Goal: Contribute content: Contribute content

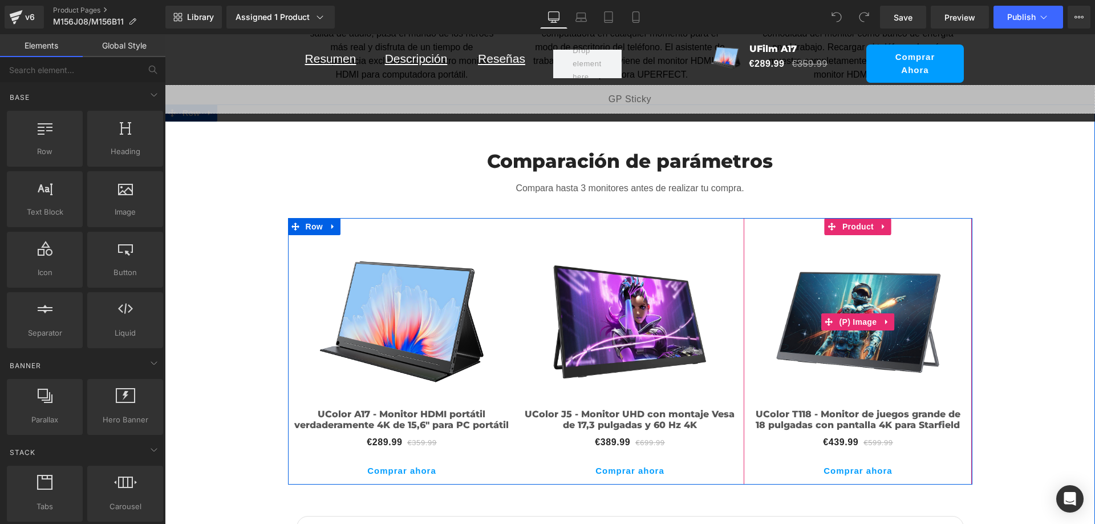
scroll to position [3932, 0]
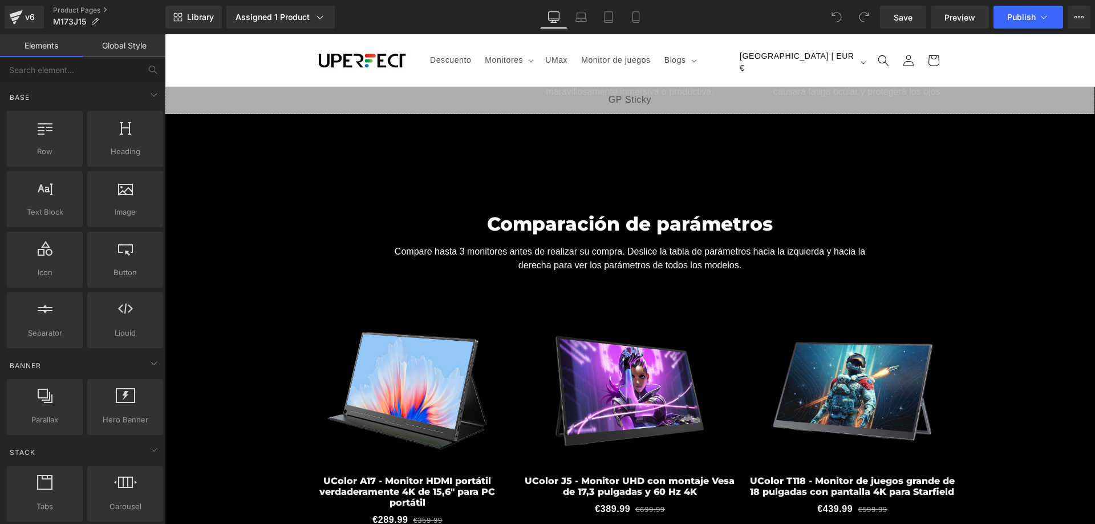
scroll to position [4336, 0]
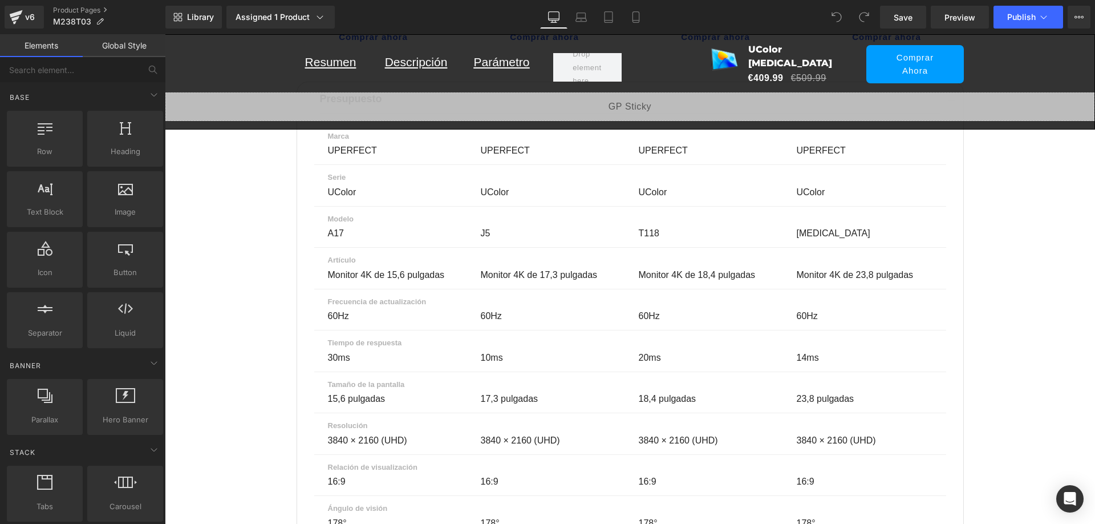
scroll to position [7924, 0]
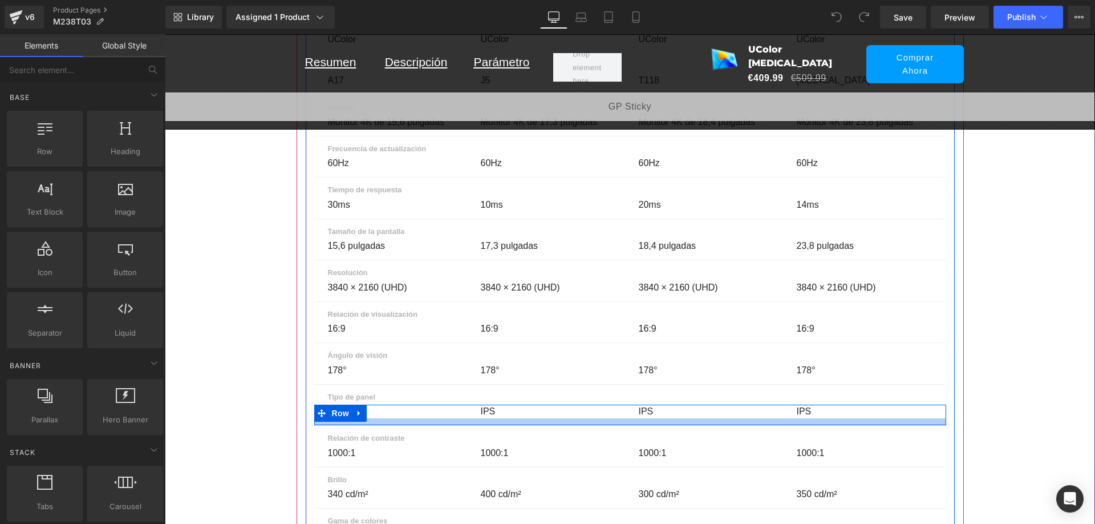
click at [807, 405] on div "IPS Text Block" at bounding box center [867, 412] width 158 height 14
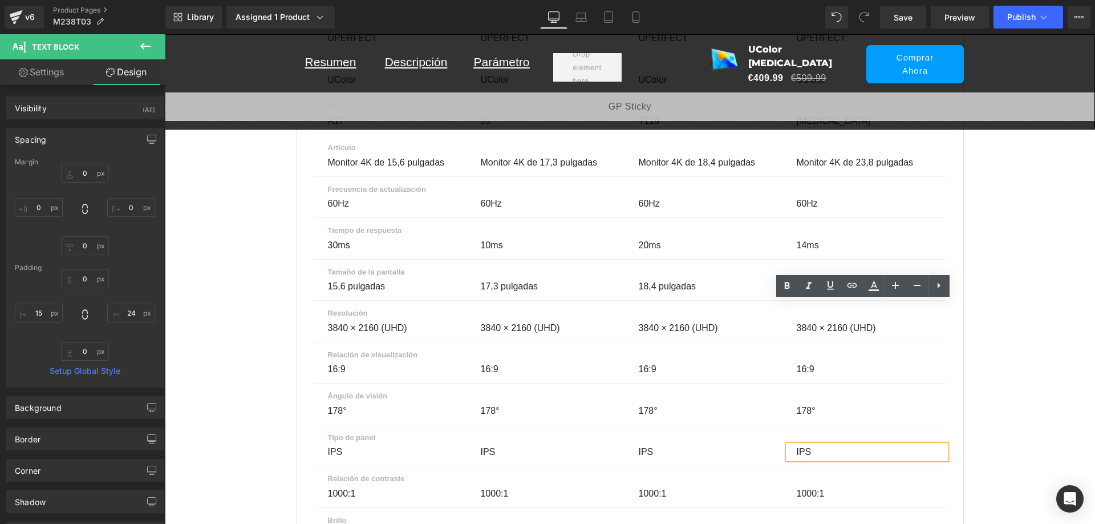
scroll to position [7981, 0]
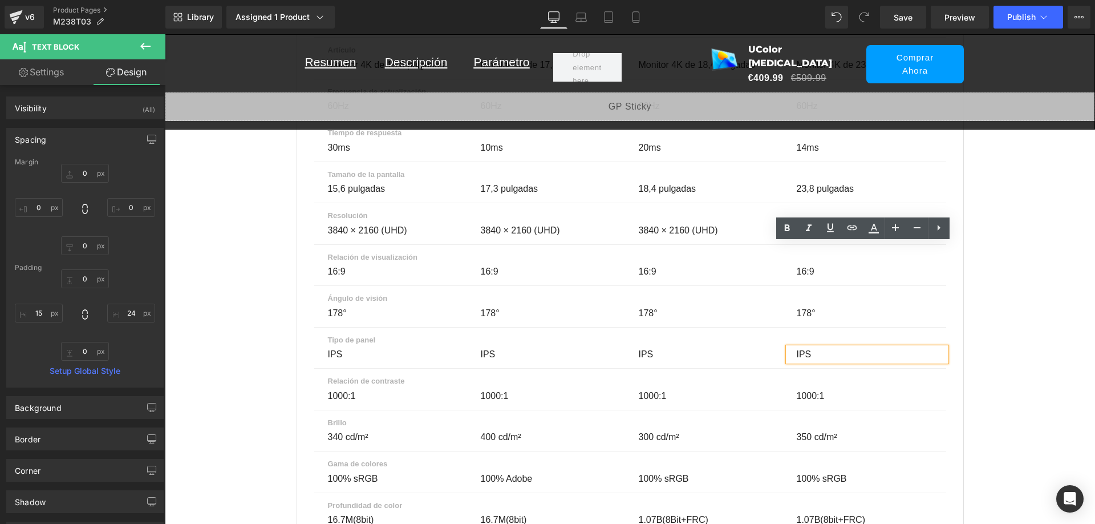
click at [806, 347] on p "IPS" at bounding box center [865, 354] width 136 height 14
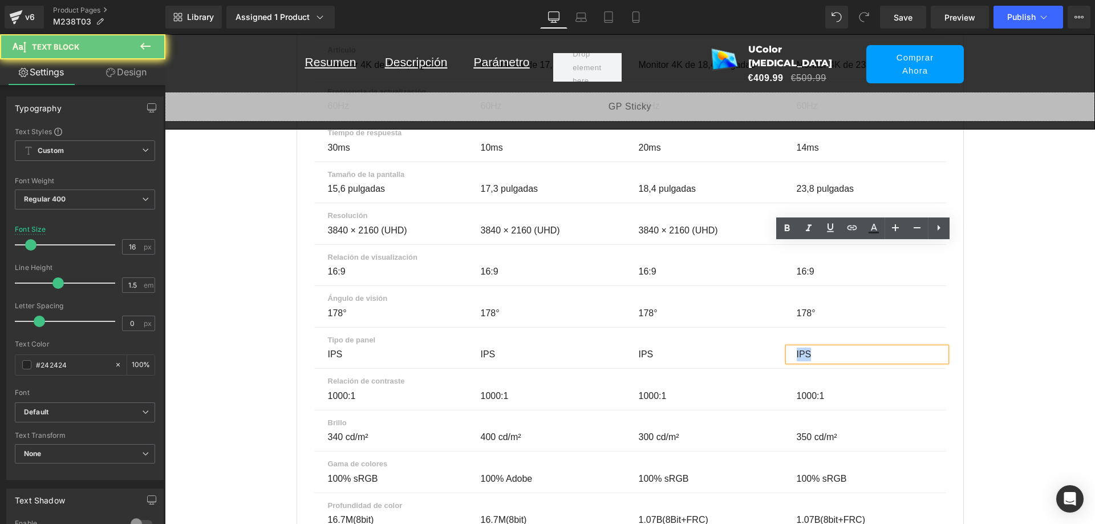
scroll to position [0, 599]
drag, startPoint x: 808, startPoint y: 249, endPoint x: 792, endPoint y: 251, distance: 16.1
click at [792, 347] on div "IPS" at bounding box center [867, 354] width 158 height 14
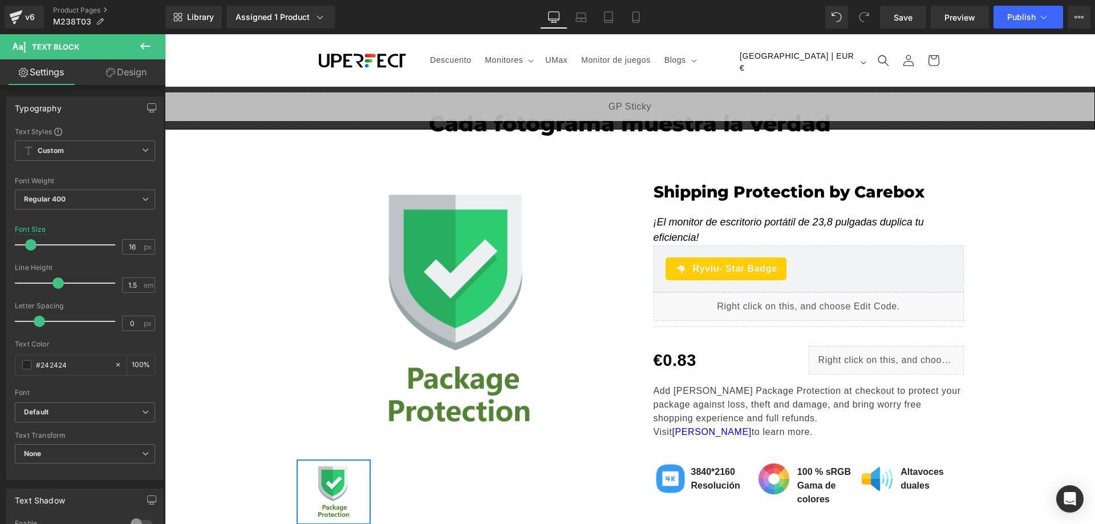
scroll to position [1, 0]
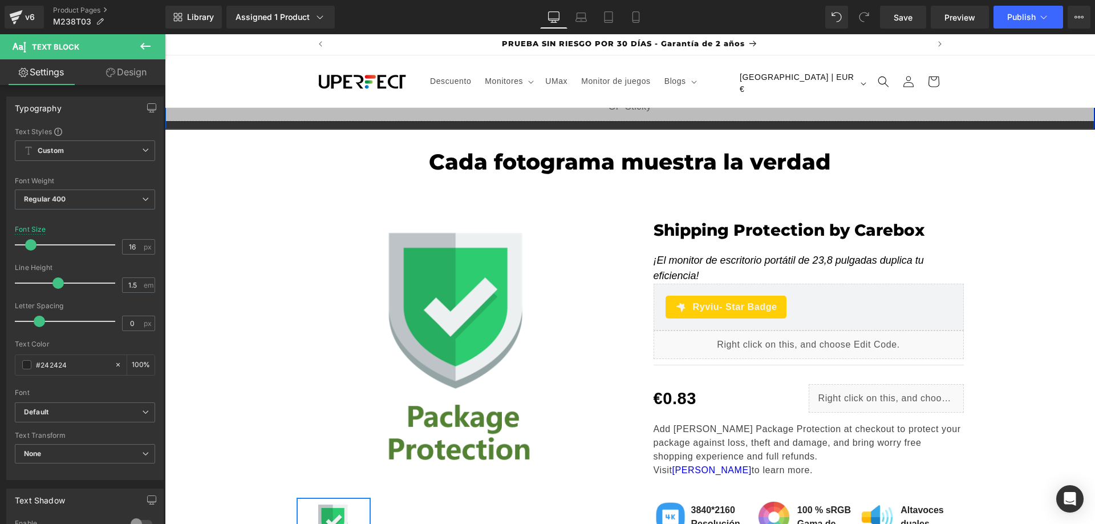
click at [612, 122] on div "Resumen Text Block Descripción Text Block Parámetro Text Block Row Sale Off (P)…" at bounding box center [630, 81] width 931 height 95
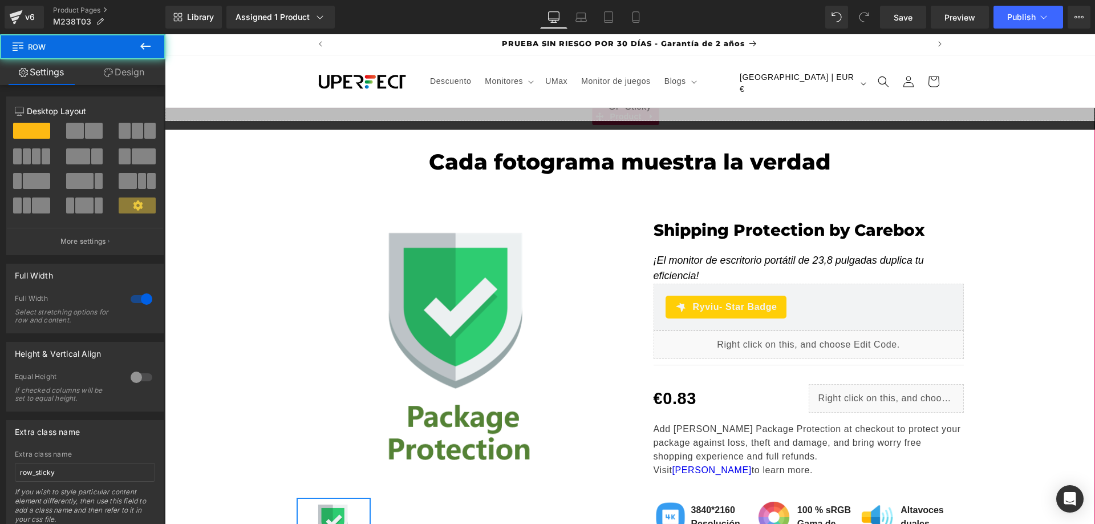
scroll to position [0, 0]
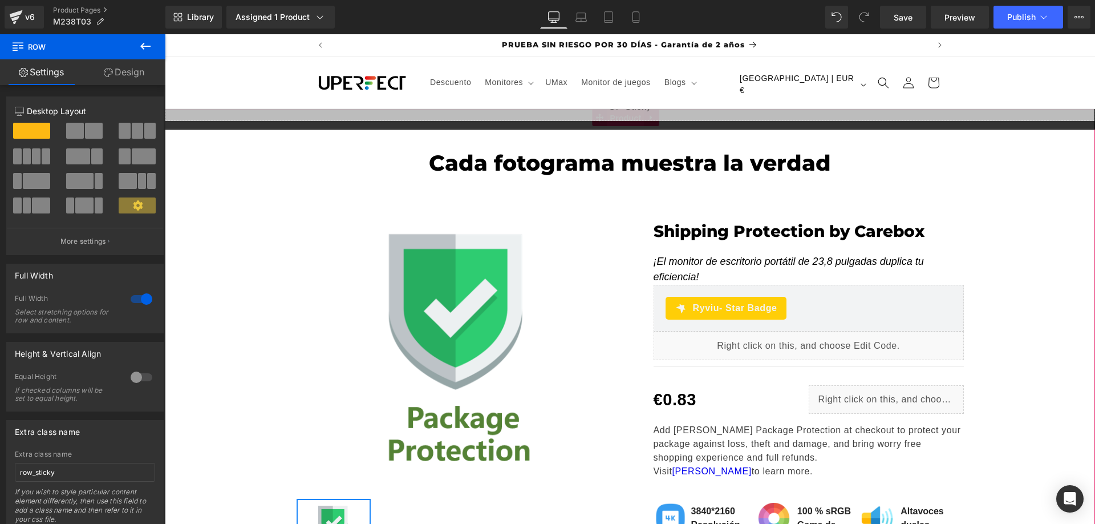
click at [615, 123] on span "Product" at bounding box center [626, 118] width 37 height 17
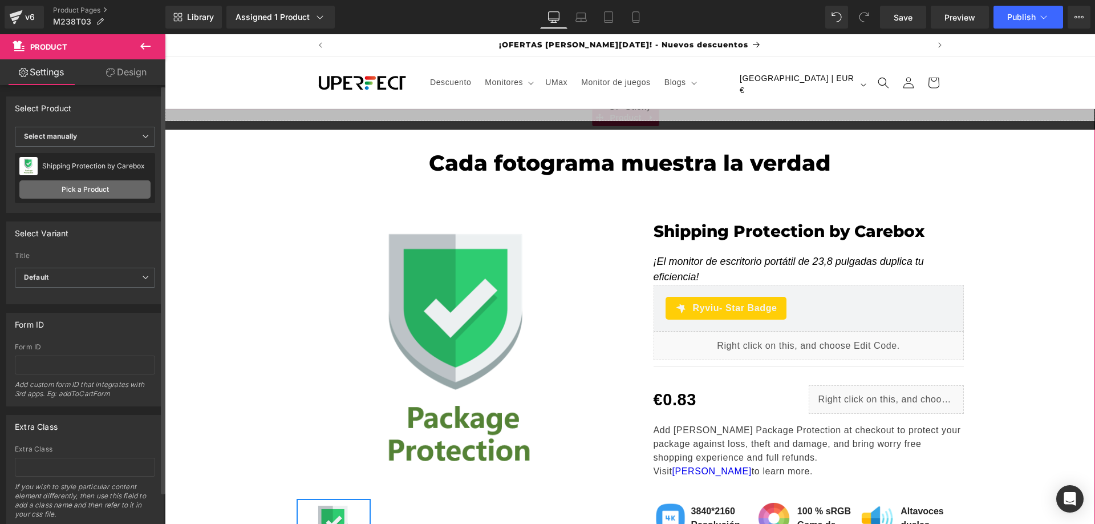
click at [69, 187] on link "Pick a Product" at bounding box center [84, 189] width 131 height 18
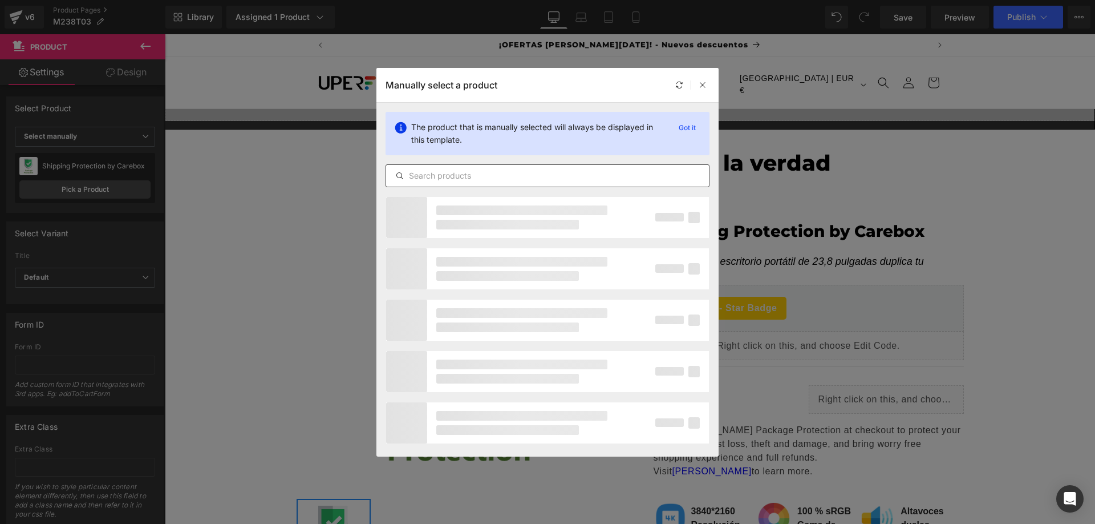
click at [508, 169] on input "text" at bounding box center [547, 176] width 323 height 14
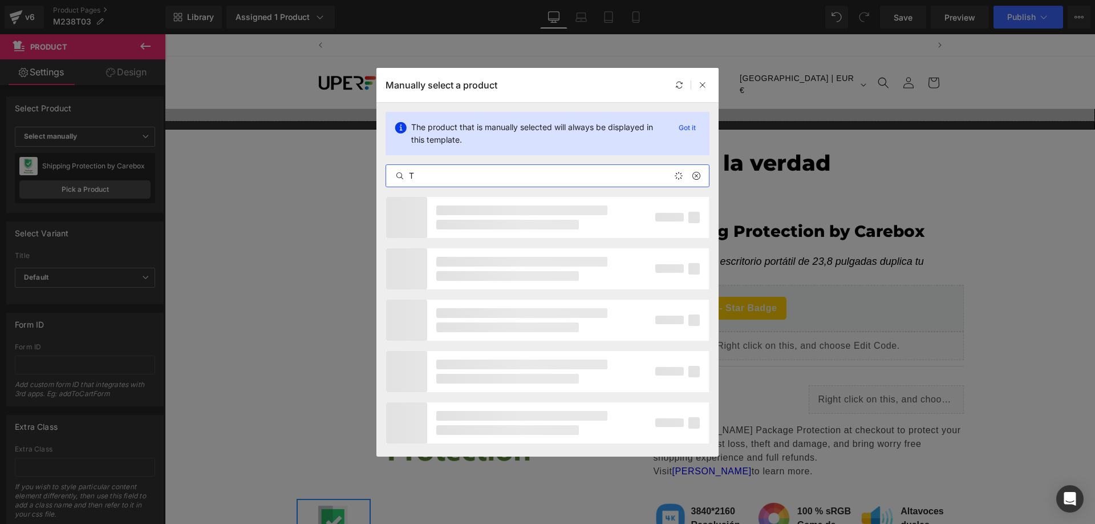
scroll to position [0, 599]
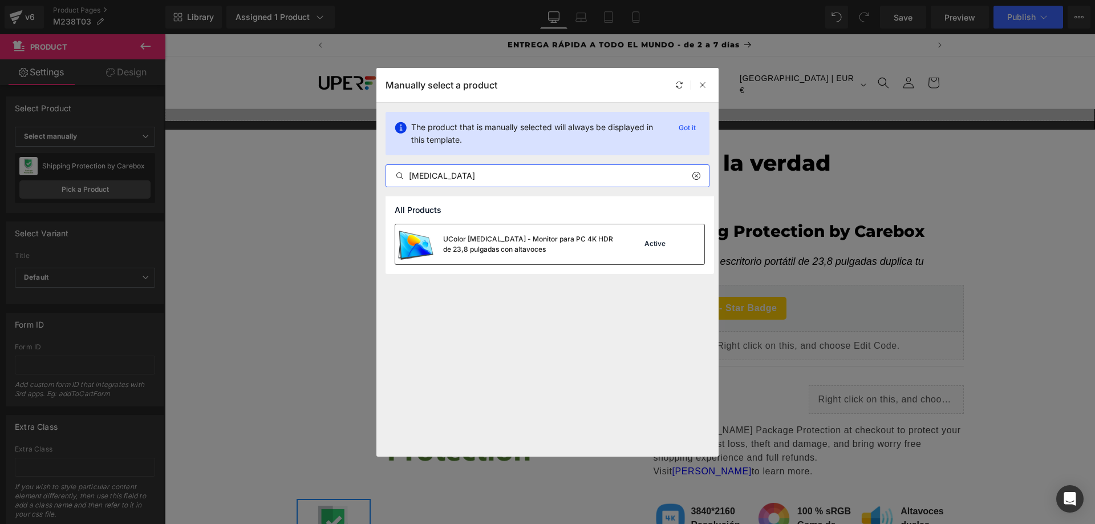
type input "T3"
click at [541, 242] on div "UColor T3 - Monitor para PC 4K HDR de 23,8 pulgadas con altavoces" at bounding box center [528, 244] width 171 height 21
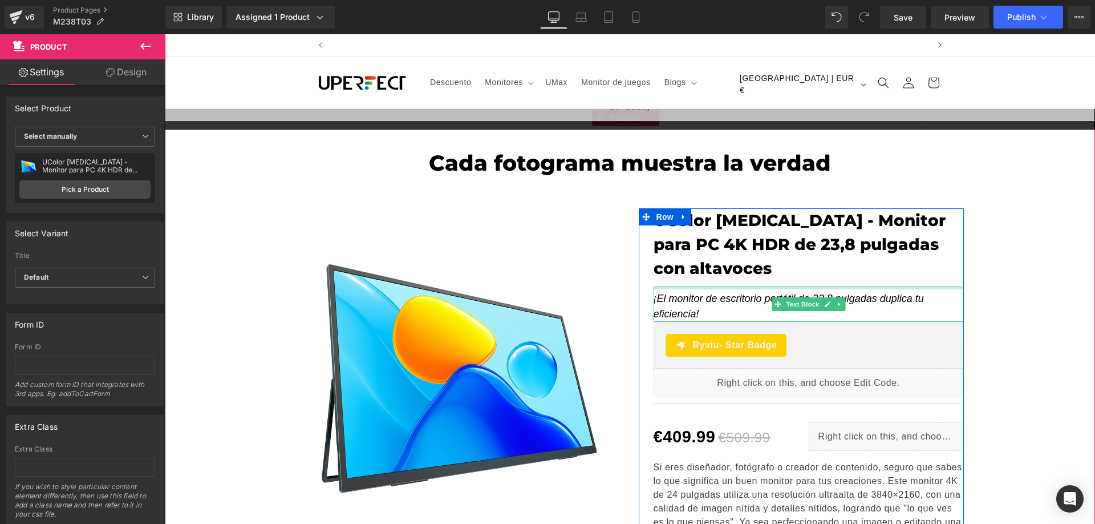
scroll to position [0, 0]
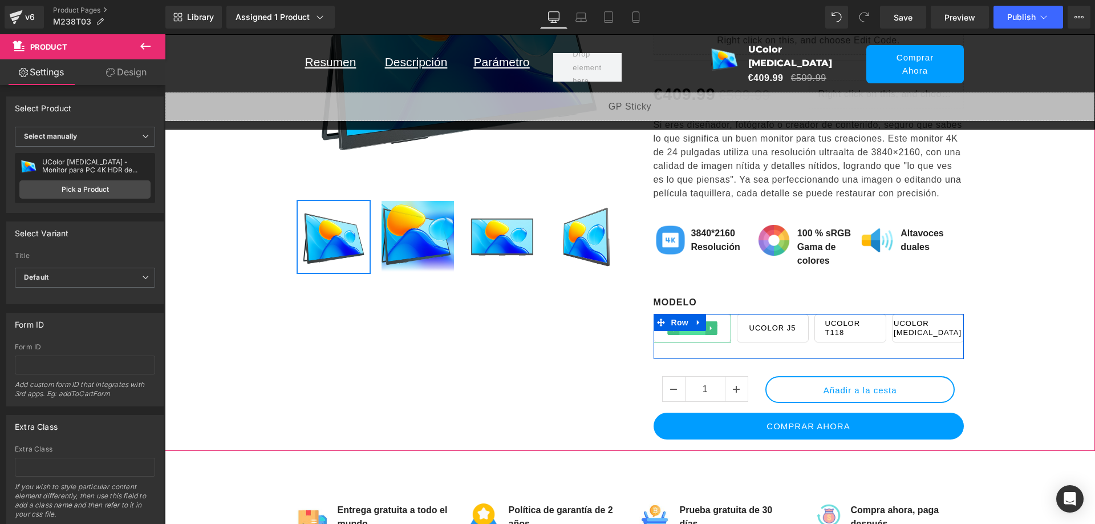
click at [695, 321] on span "Button" at bounding box center [693, 328] width 26 height 14
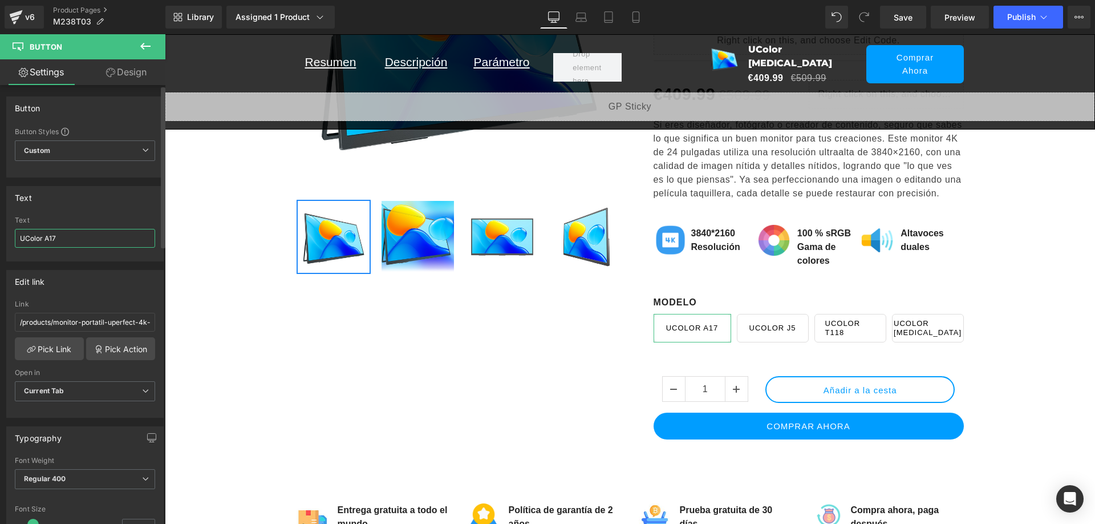
drag, startPoint x: 45, startPoint y: 241, endPoint x: 15, endPoint y: 241, distance: 29.7
click at [15, 241] on input "UColor A17" at bounding box center [85, 238] width 140 height 19
click at [53, 234] on input "A17" at bounding box center [85, 238] width 140 height 19
click at [46, 234] on input "A17 15.3"" at bounding box center [85, 238] width 140 height 19
type input "A17 15.6""
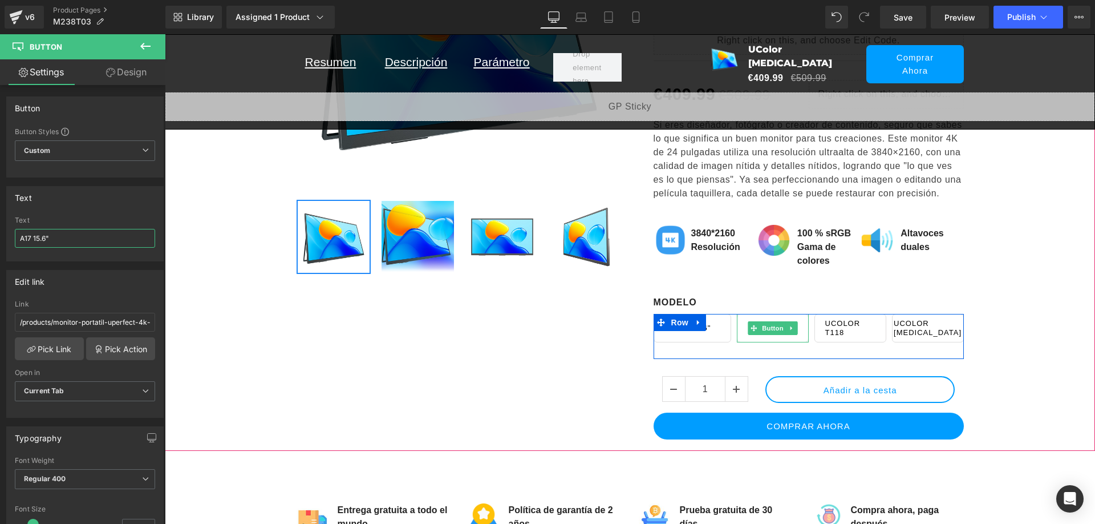
drag, startPoint x: 774, startPoint y: 304, endPoint x: 177, endPoint y: 238, distance: 601.0
click at [774, 321] on span "Button" at bounding box center [773, 328] width 26 height 14
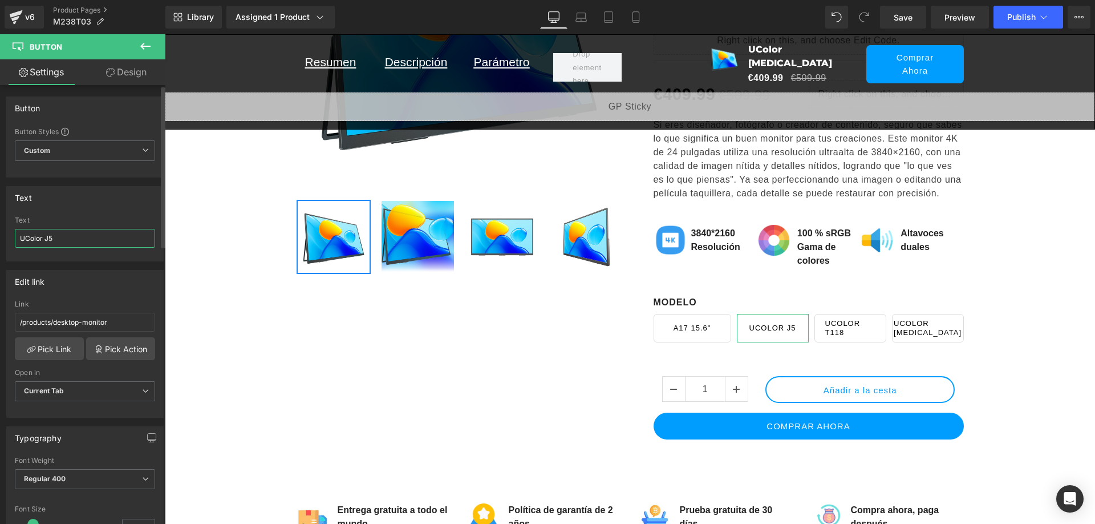
drag, startPoint x: 45, startPoint y: 240, endPoint x: 15, endPoint y: 238, distance: 30.3
click at [15, 238] on input "UColor J5" at bounding box center [85, 238] width 140 height 19
click at [56, 238] on input "J5" at bounding box center [85, 238] width 140 height 19
click at [37, 238] on input "J5 173."" at bounding box center [85, 238] width 140 height 19
type input "J5 17.3""
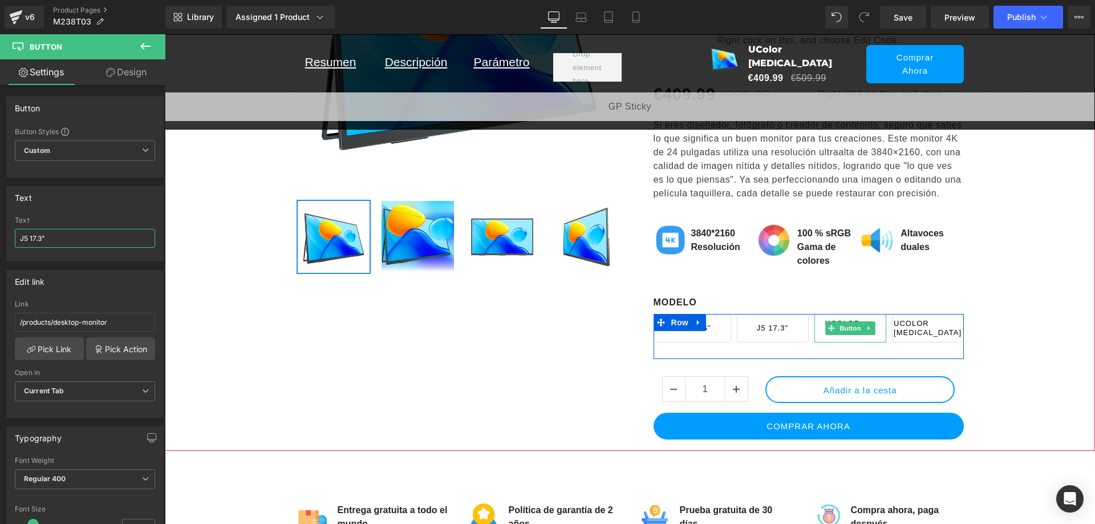
drag, startPoint x: 846, startPoint y: 306, endPoint x: 462, endPoint y: 199, distance: 399.2
click at [846, 321] on span "Button" at bounding box center [851, 328] width 26 height 14
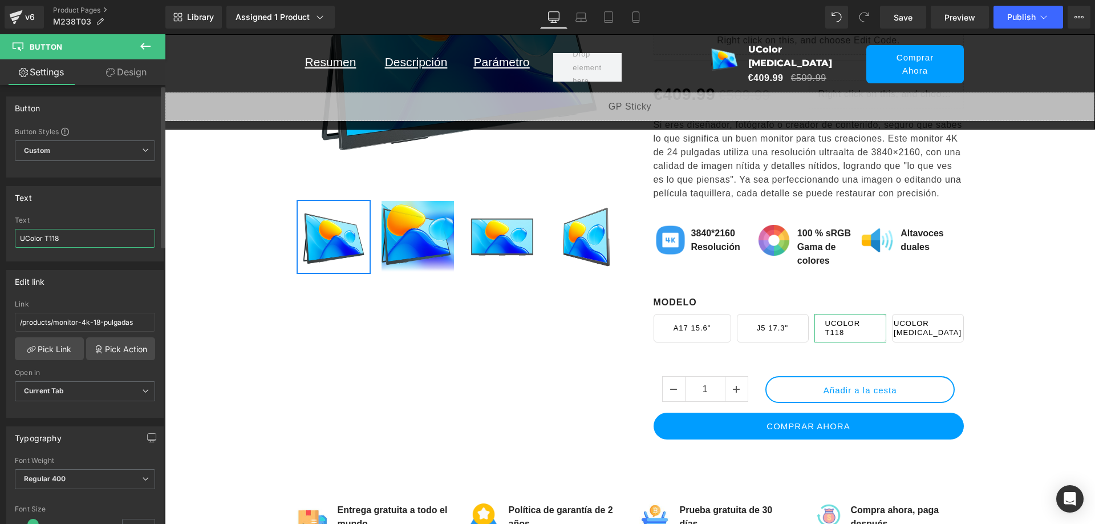
drag, startPoint x: 45, startPoint y: 238, endPoint x: 18, endPoint y: 238, distance: 26.3
click at [18, 238] on input "UColor T118" at bounding box center [85, 238] width 140 height 19
click at [89, 237] on input "T118" at bounding box center [85, 238] width 140 height 19
type input "T118 18""
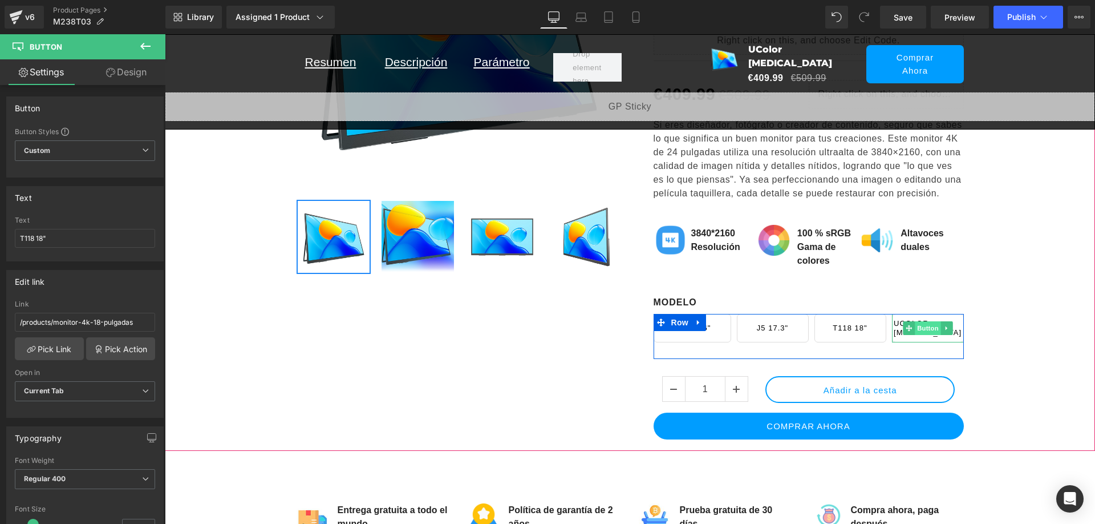
click at [920, 321] on span "Button" at bounding box center [928, 328] width 26 height 14
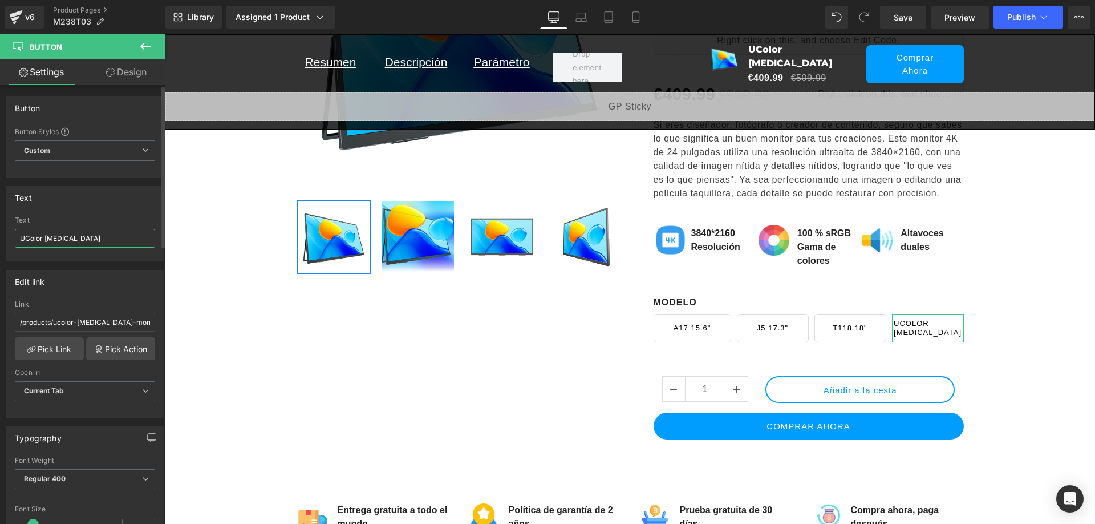
drag, startPoint x: 45, startPoint y: 238, endPoint x: 20, endPoint y: 237, distance: 25.2
click at [20, 237] on input "UColor T3" at bounding box center [85, 238] width 140 height 19
click at [41, 238] on input "T3" at bounding box center [85, 238] width 140 height 19
type input "T3 23.8""
click at [894, 14] on link "Save" at bounding box center [903, 17] width 46 height 23
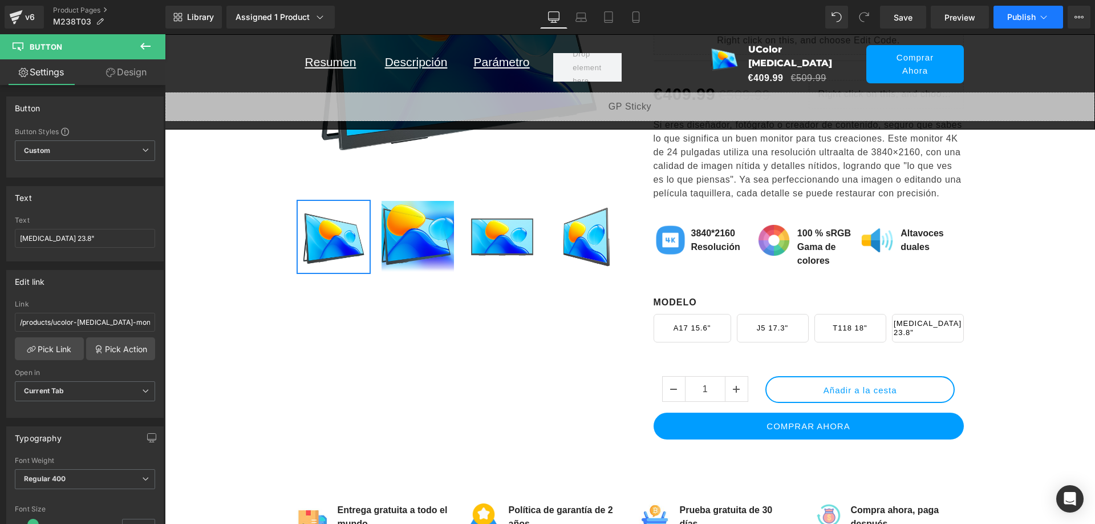
click at [1006, 13] on button "Publish" at bounding box center [1029, 17] width 70 height 23
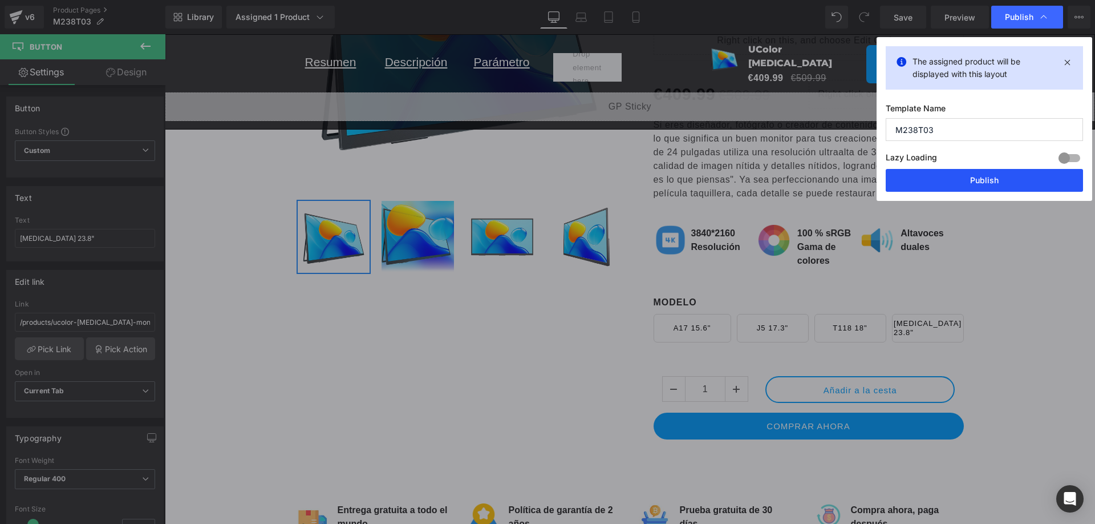
click at [960, 178] on button "Publish" at bounding box center [984, 180] width 197 height 23
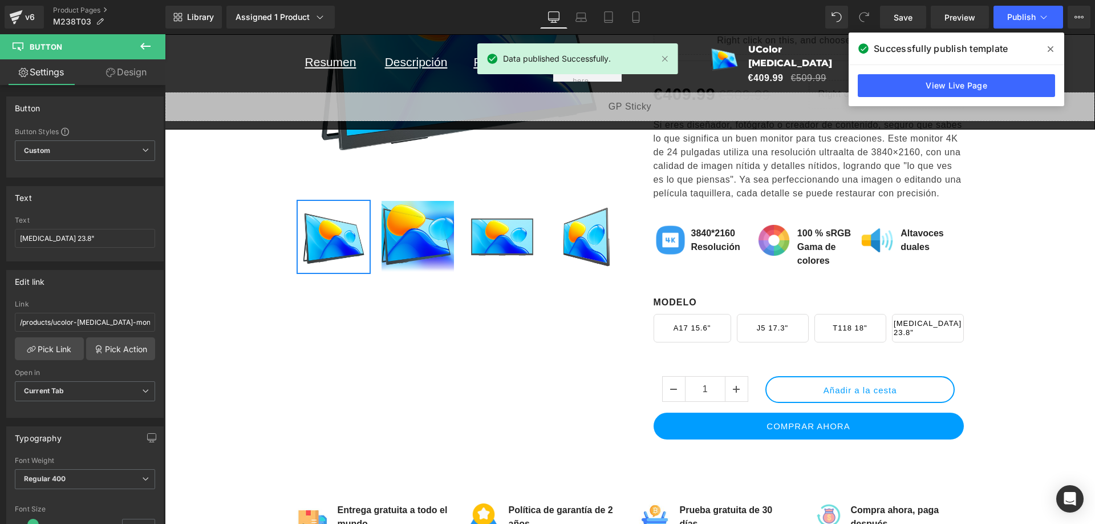
scroll to position [0, 599]
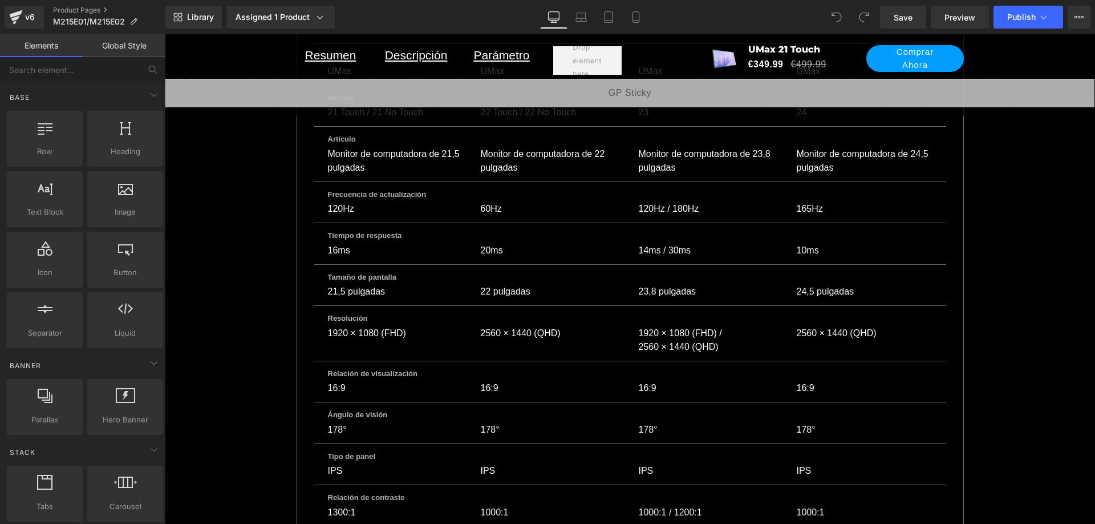
scroll to position [8444, 0]
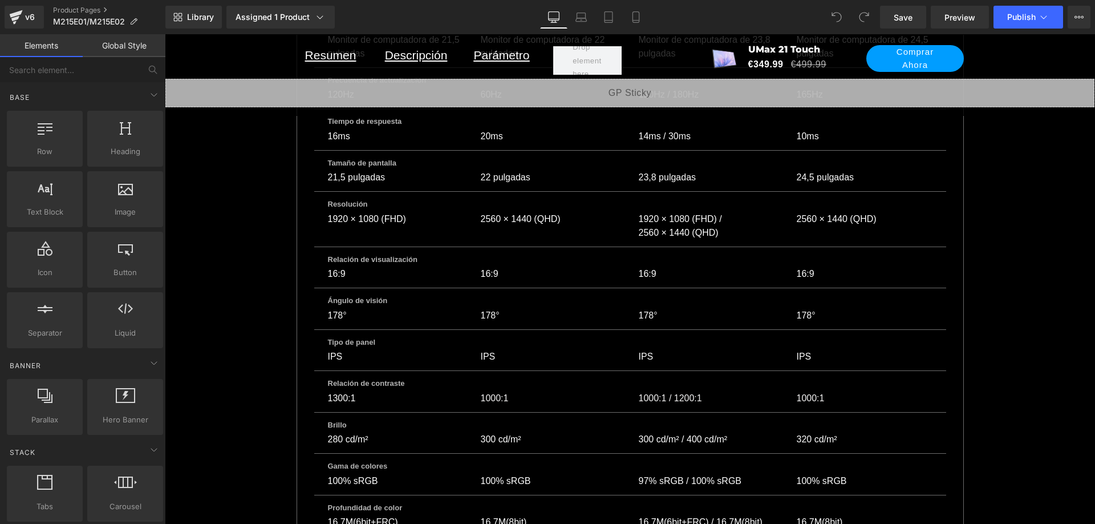
click at [484, 350] on p "IPS" at bounding box center [549, 357] width 136 height 14
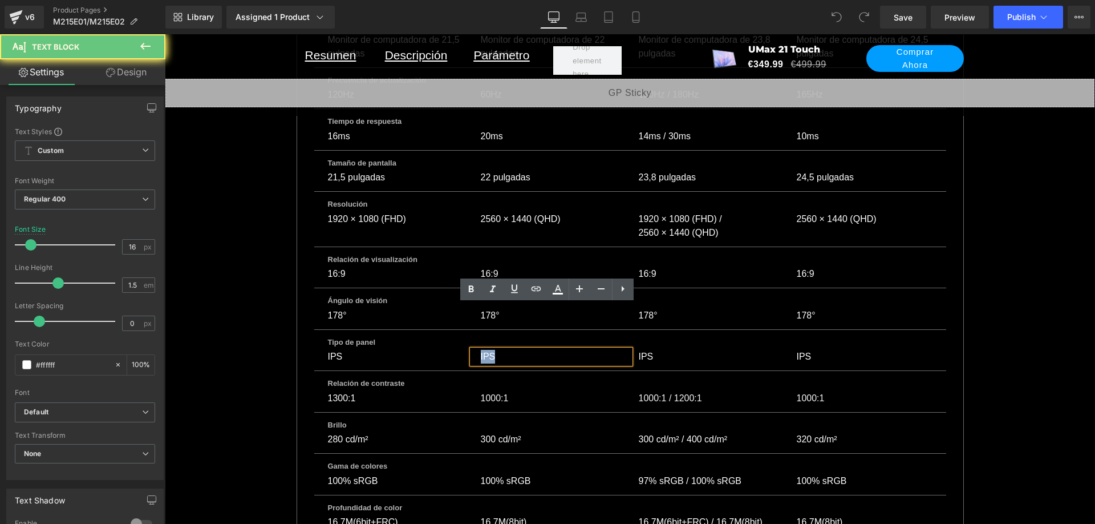
scroll to position [0, 599]
drag, startPoint x: 494, startPoint y: 313, endPoint x: 468, endPoint y: 312, distance: 25.7
click at [472, 350] on div "IPS" at bounding box center [551, 357] width 158 height 14
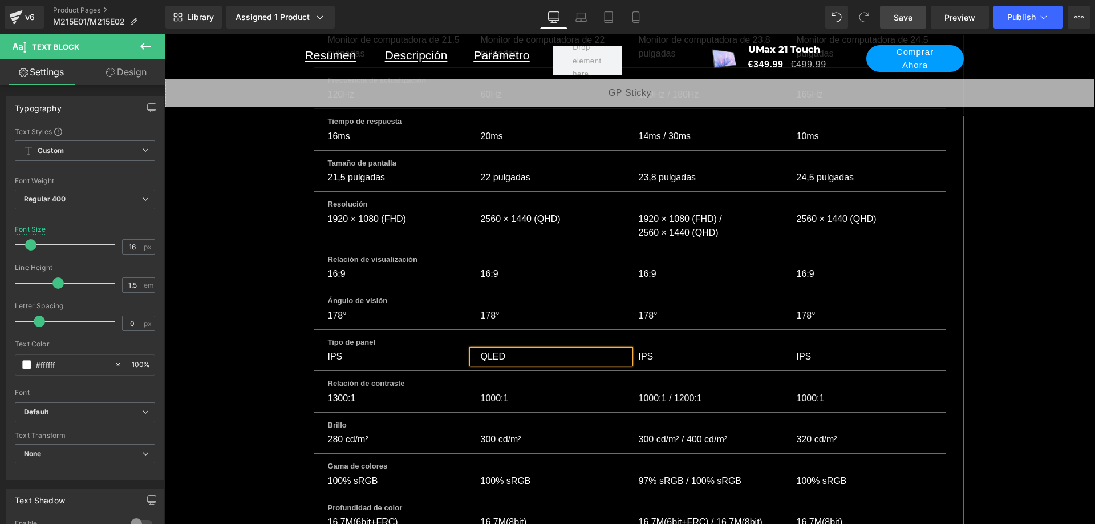
click at [900, 17] on span "Save" at bounding box center [903, 17] width 19 height 12
click at [905, 16] on span "Save" at bounding box center [903, 17] width 19 height 12
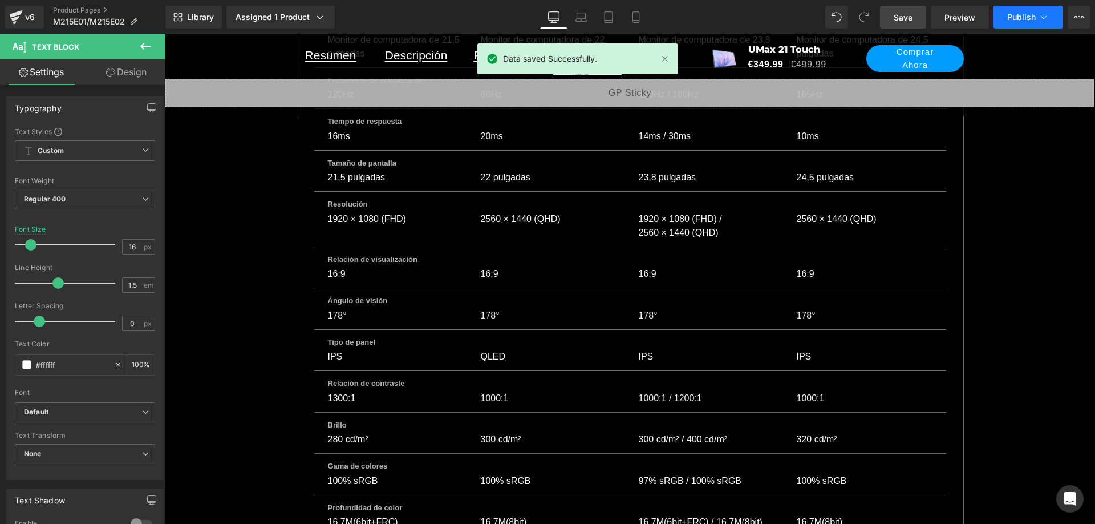
scroll to position [0, 1198]
click at [1021, 13] on span "Publish" at bounding box center [1022, 17] width 29 height 9
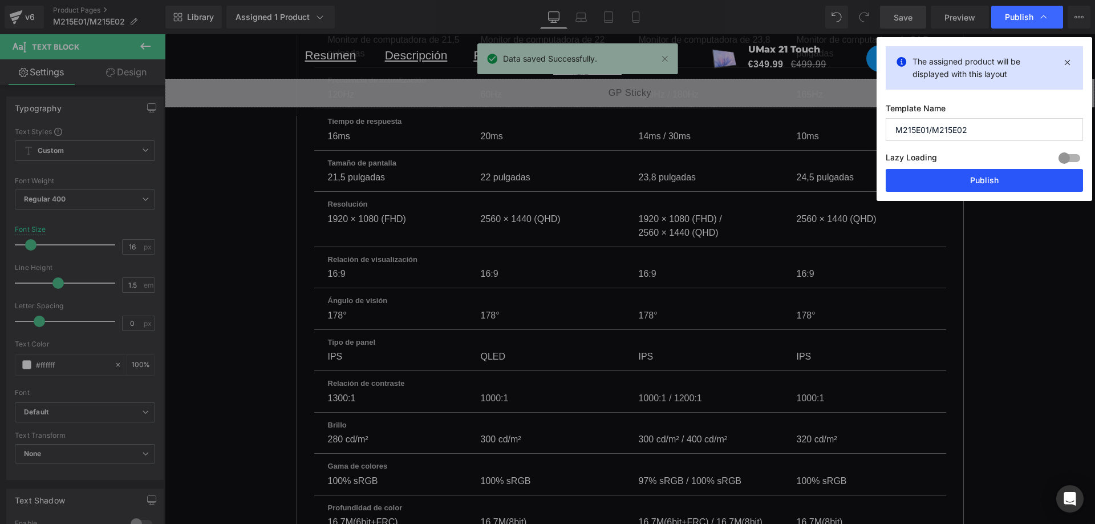
drag, startPoint x: 995, startPoint y: 176, endPoint x: 832, endPoint y: 142, distance: 166.7
click at [995, 176] on button "Publish" at bounding box center [984, 180] width 197 height 23
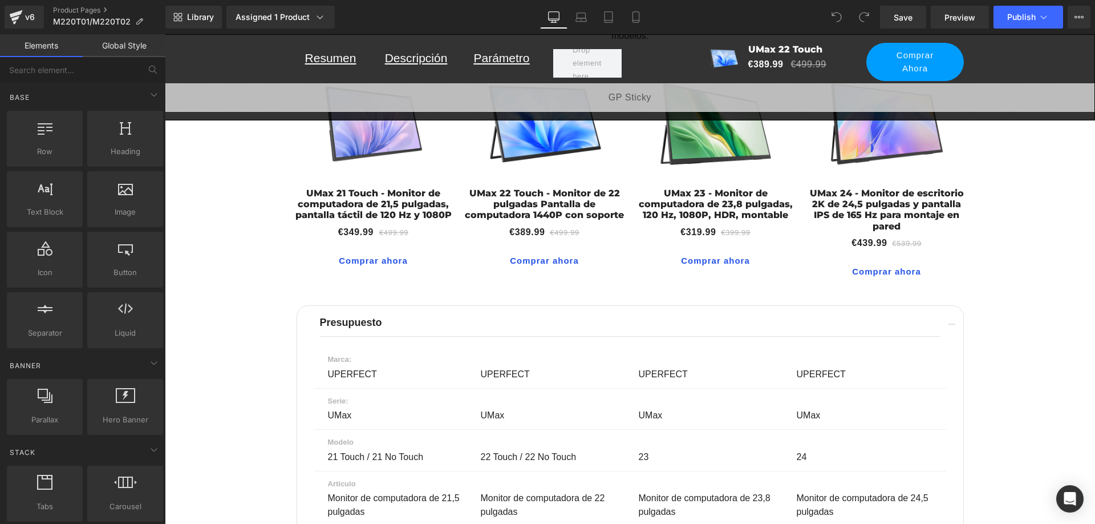
scroll to position [7531, 0]
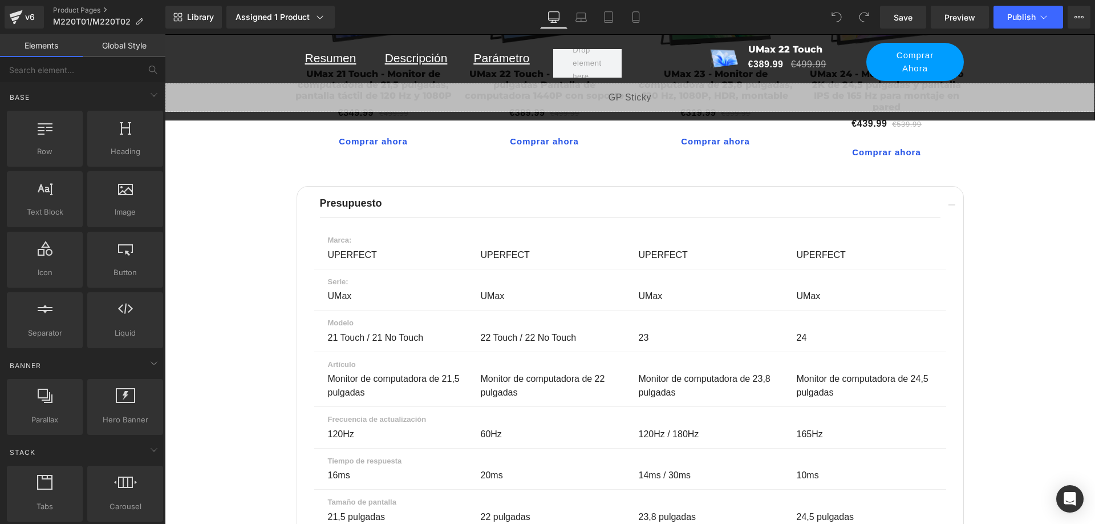
click at [487, 372] on div "Monitor de computadora de 21,5 pulgadas Text Block Monitor de computadora de 22…" at bounding box center [630, 389] width 632 height 35
click at [165, 34] on div at bounding box center [165, 34] width 0 height 0
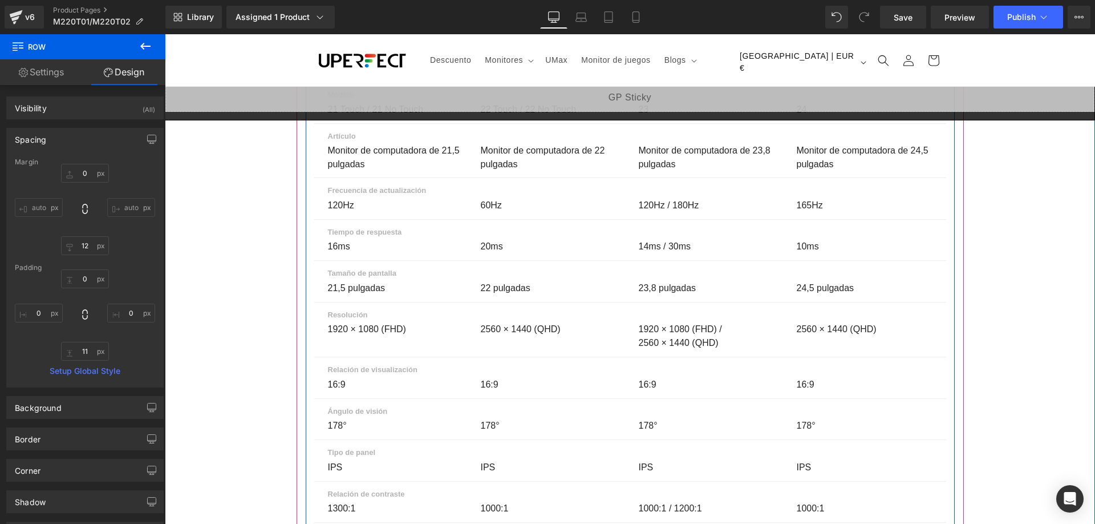
scroll to position [0, 599]
click at [491, 460] on p "IPS" at bounding box center [549, 467] width 136 height 14
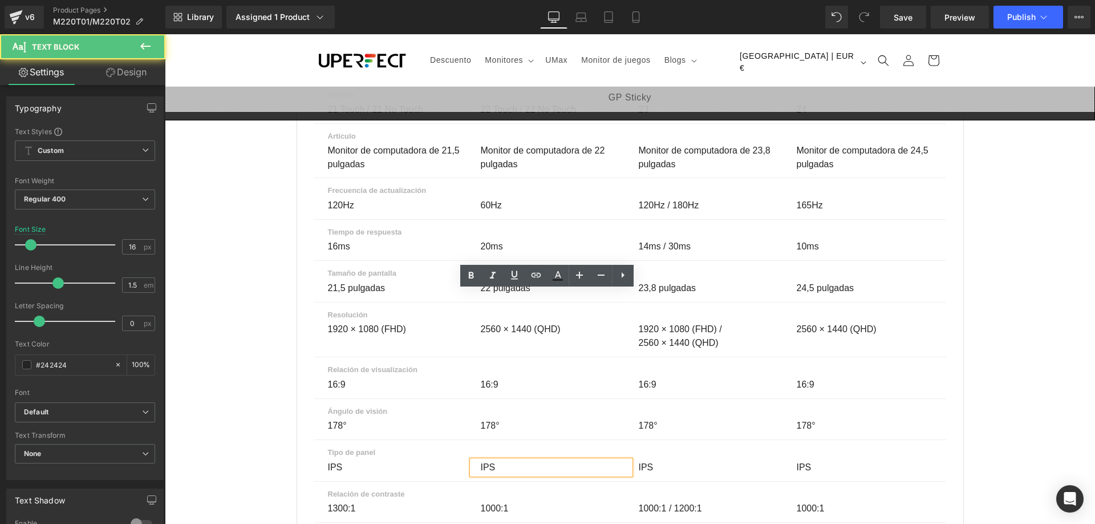
click at [496, 460] on p "IPS" at bounding box center [549, 467] width 136 height 14
drag, startPoint x: 492, startPoint y: 298, endPoint x: 478, endPoint y: 298, distance: 14.3
click at [481, 460] on p "IPS" at bounding box center [549, 467] width 136 height 14
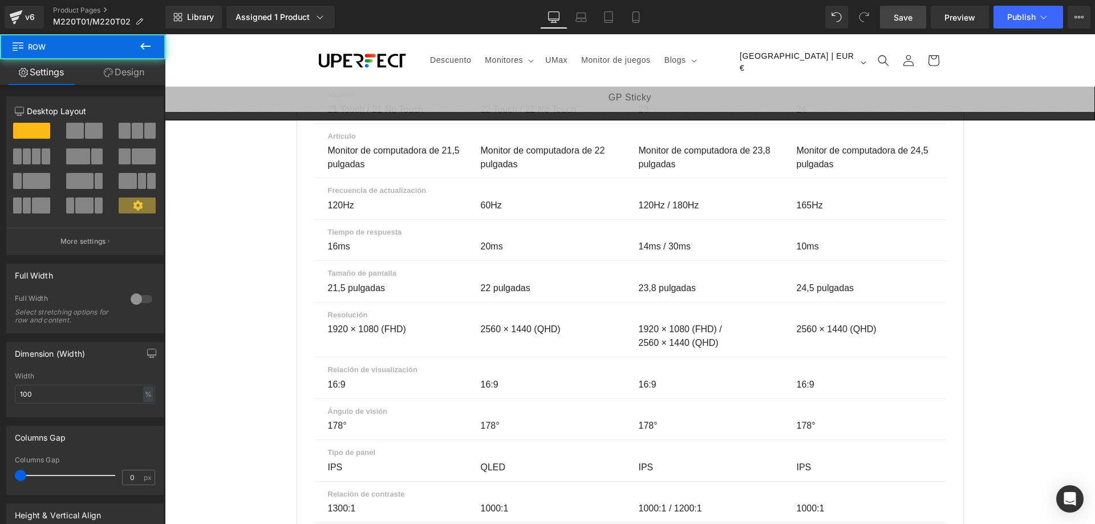
click at [915, 11] on link "Save" at bounding box center [903, 17] width 46 height 23
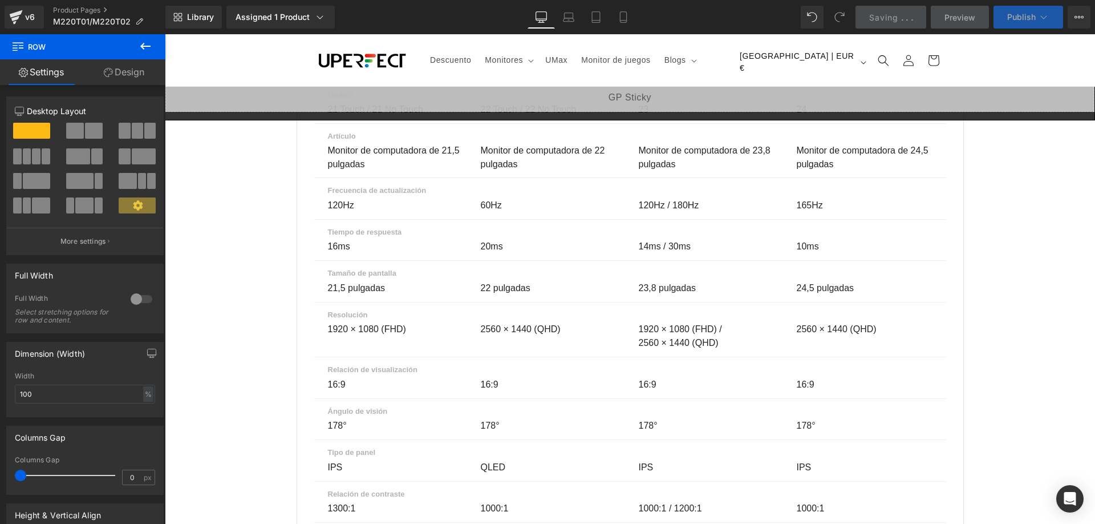
scroll to position [0, 599]
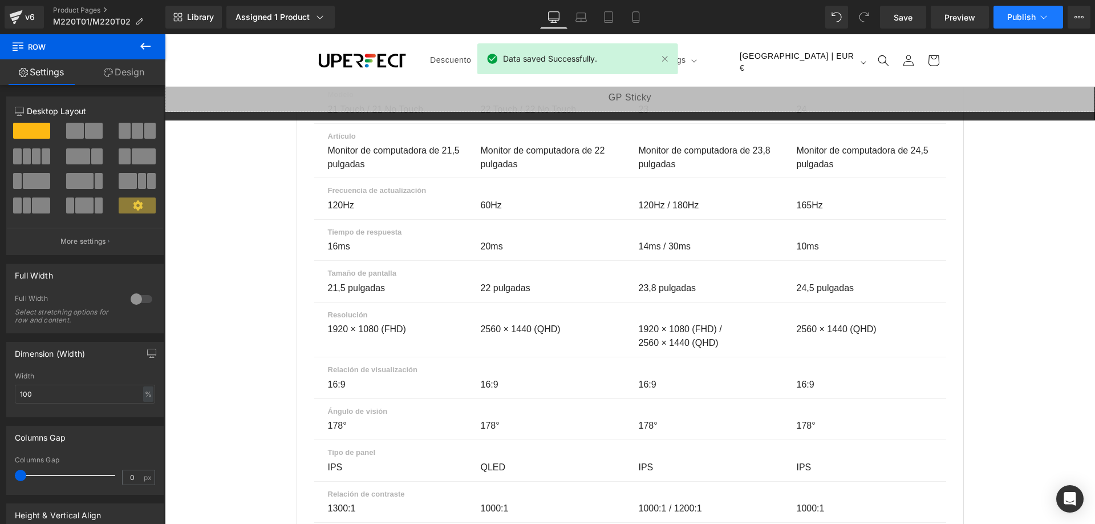
click at [1004, 11] on button "Publish" at bounding box center [1029, 17] width 70 height 23
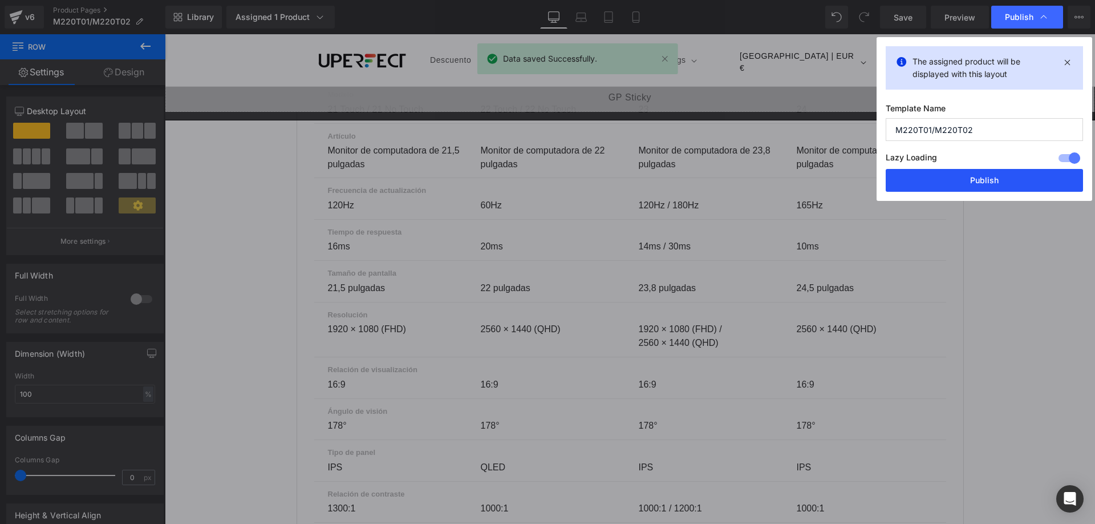
click at [982, 183] on button "Publish" at bounding box center [984, 180] width 197 height 23
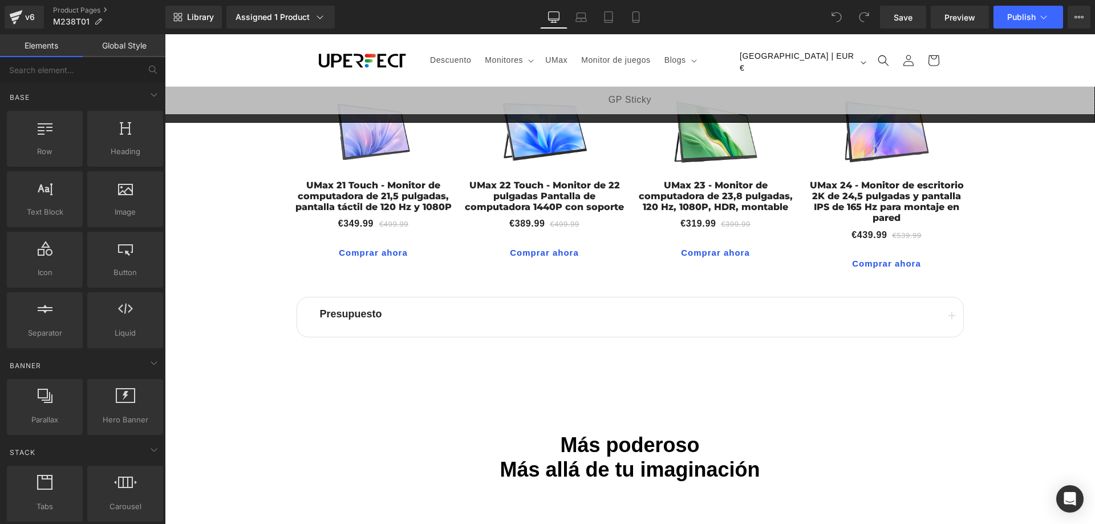
scroll to position [6390, 0]
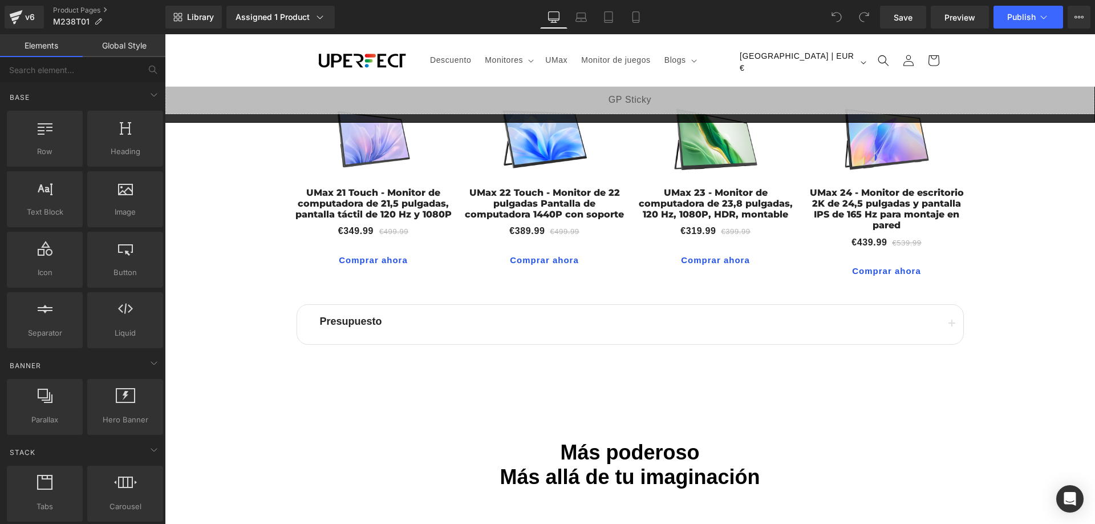
click at [948, 305] on button "button" at bounding box center [952, 324] width 23 height 39
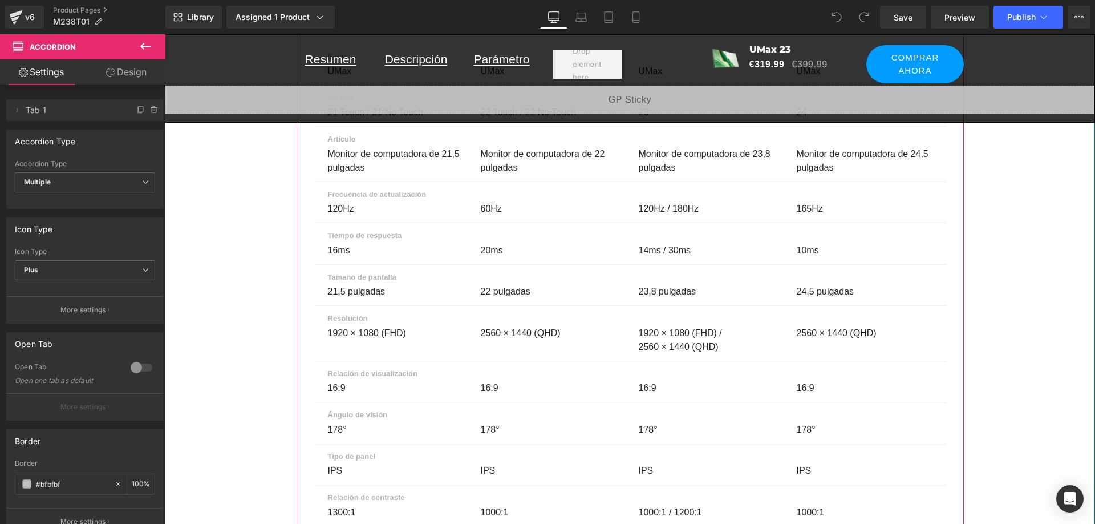
scroll to position [6789, 0]
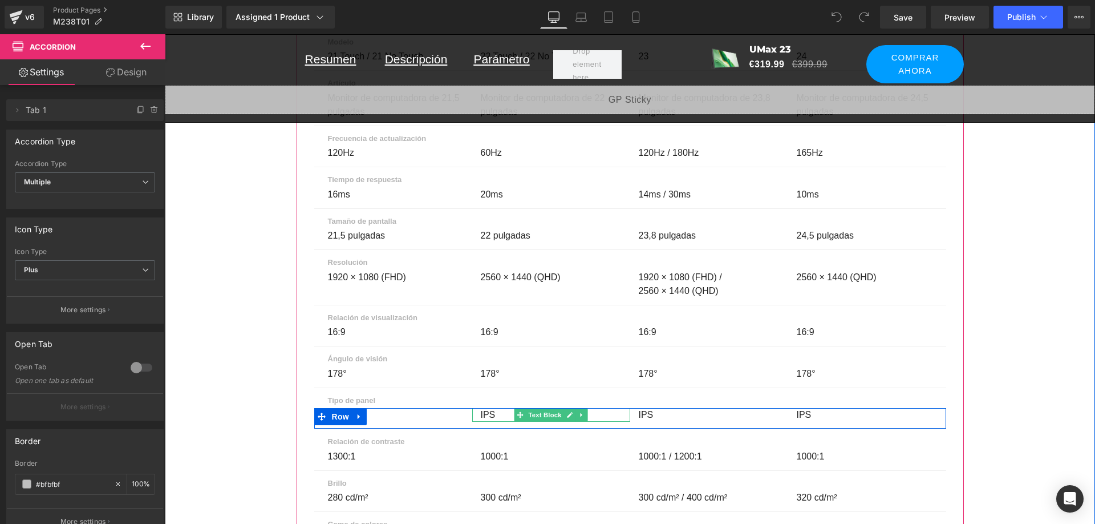
click at [499, 408] on p "IPS" at bounding box center [549, 415] width 136 height 14
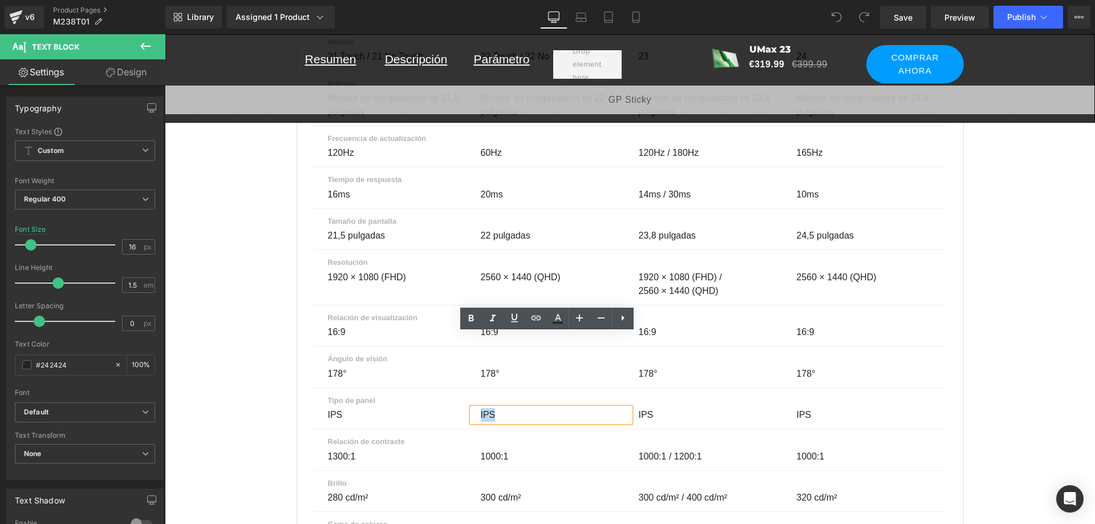
drag, startPoint x: 490, startPoint y: 339, endPoint x: 474, endPoint y: 340, distance: 15.4
click at [474, 408] on div "IPS" at bounding box center [551, 415] width 158 height 14
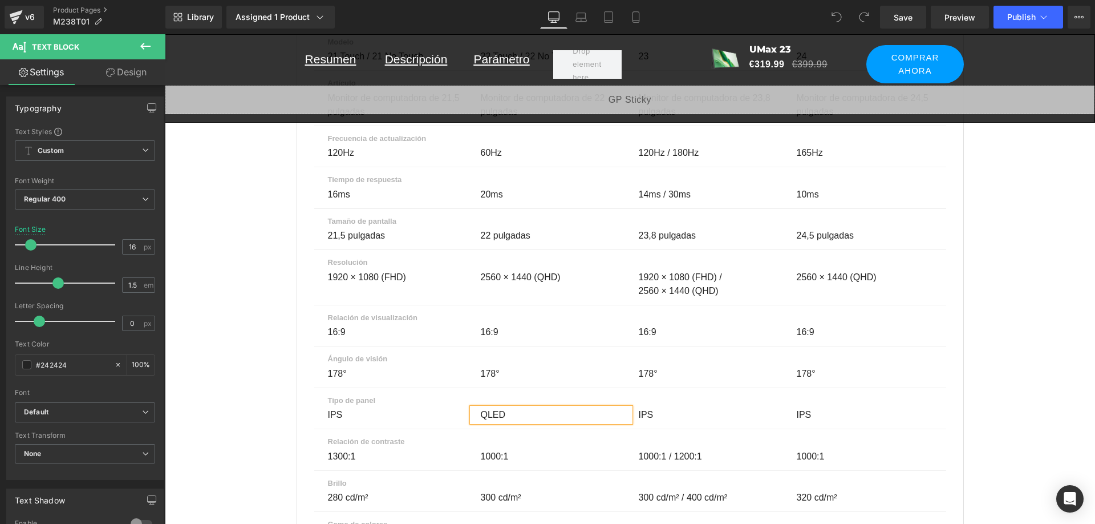
scroll to position [0, 0]
click at [907, 16] on span "Save" at bounding box center [903, 17] width 19 height 12
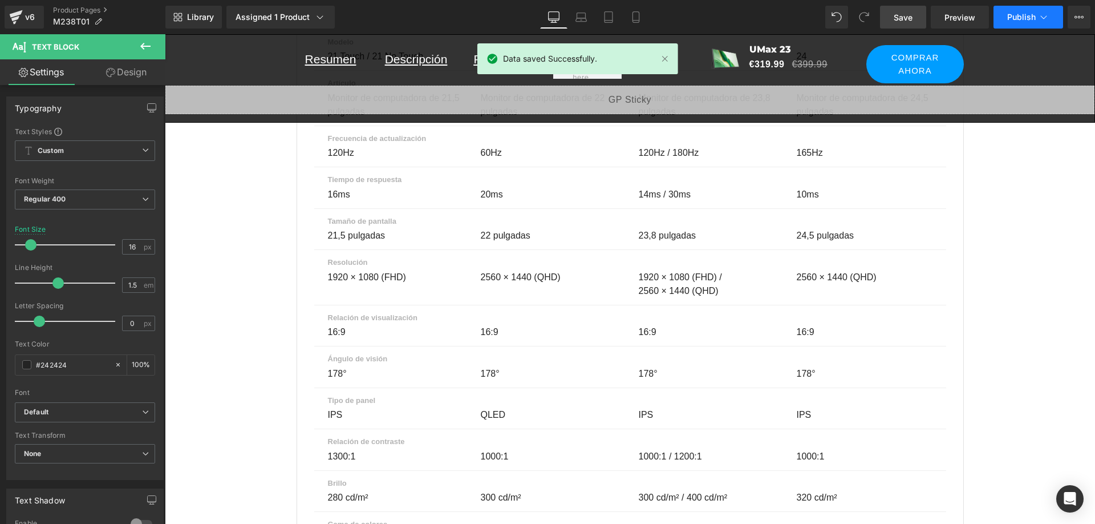
scroll to position [0, 1198]
click at [1016, 16] on span "Publish" at bounding box center [1022, 17] width 29 height 9
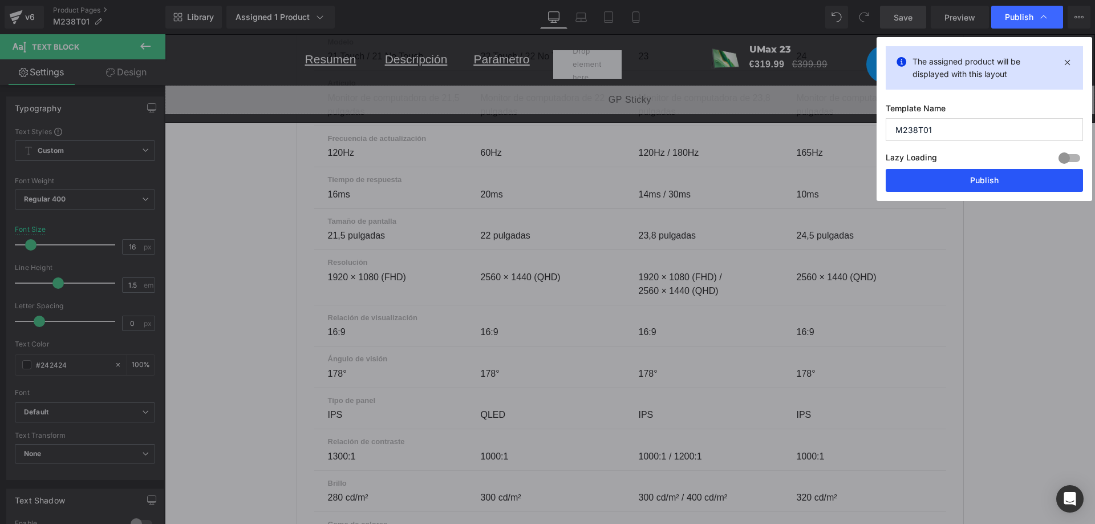
click at [1005, 185] on button "Publish" at bounding box center [984, 180] width 197 height 23
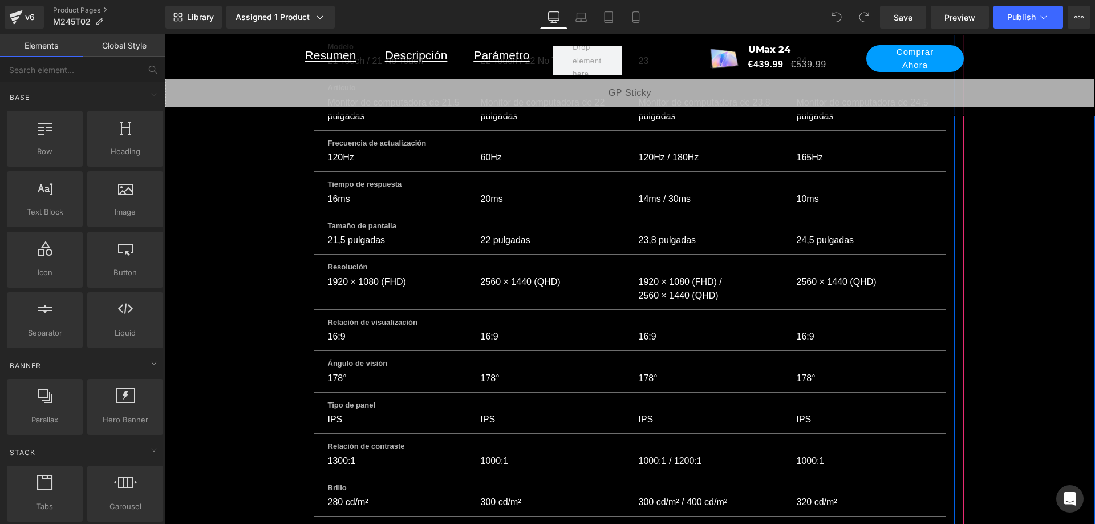
scroll to position [9243, 0]
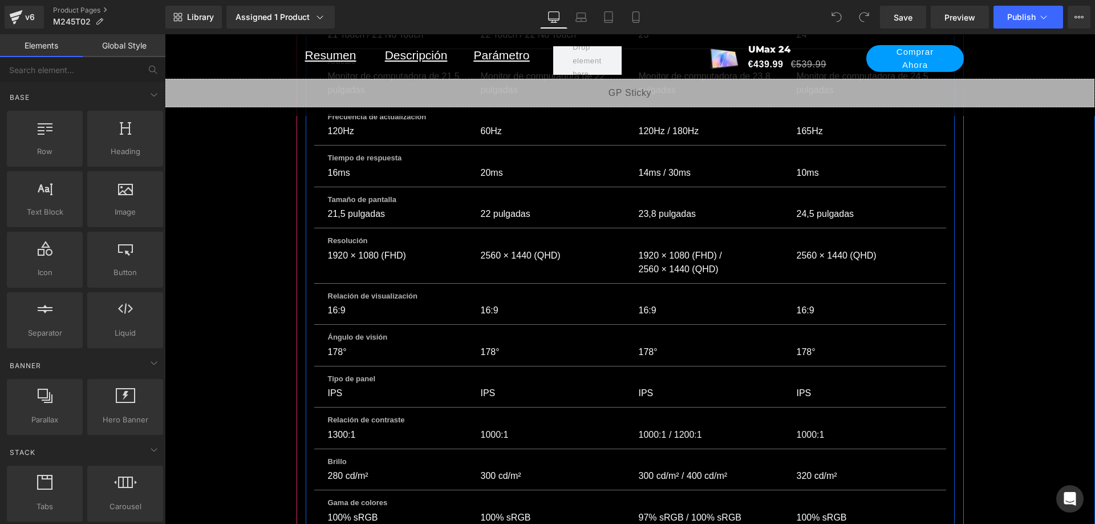
click at [488, 386] on p "IPS" at bounding box center [549, 393] width 136 height 14
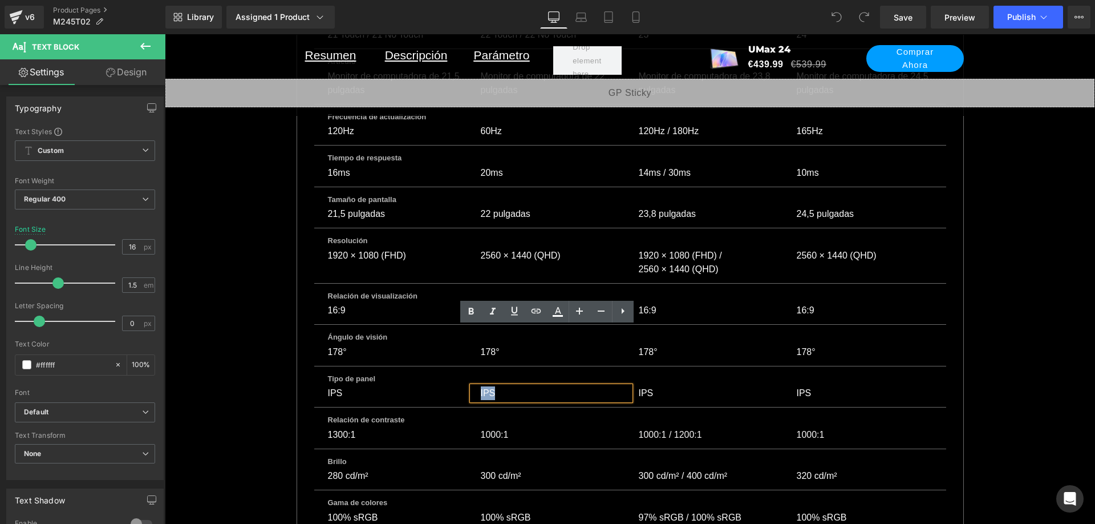
drag, startPoint x: 492, startPoint y: 333, endPoint x: 476, endPoint y: 334, distance: 15.4
click at [481, 386] on p "IPS" at bounding box center [549, 393] width 136 height 14
click at [973, 195] on div "Comparación de parámetros Heading Compare hasta 4 monitores antes de realizar s…" at bounding box center [630, 526] width 931 height 1928
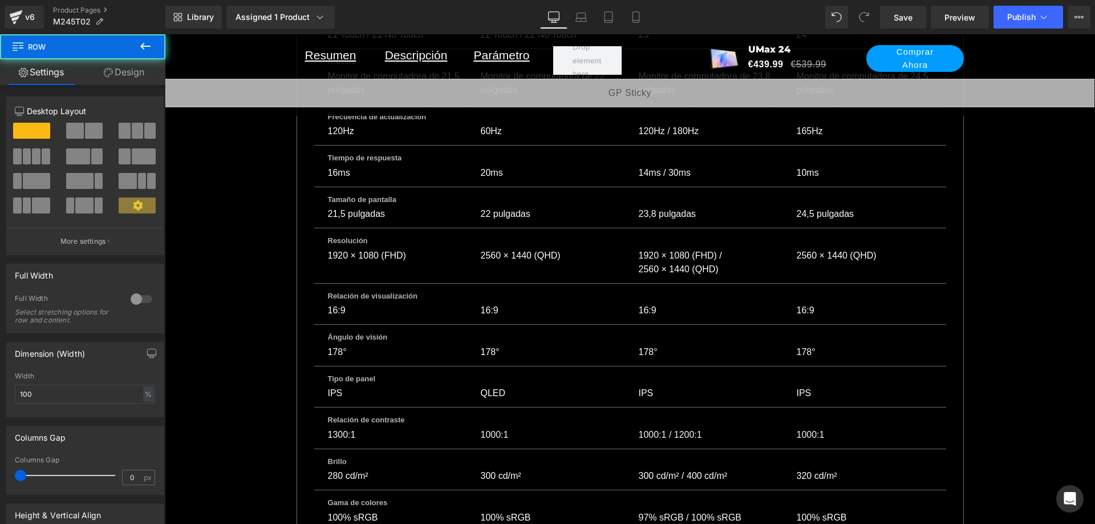
scroll to position [0, 599]
click at [900, 9] on link "Save" at bounding box center [903, 17] width 46 height 23
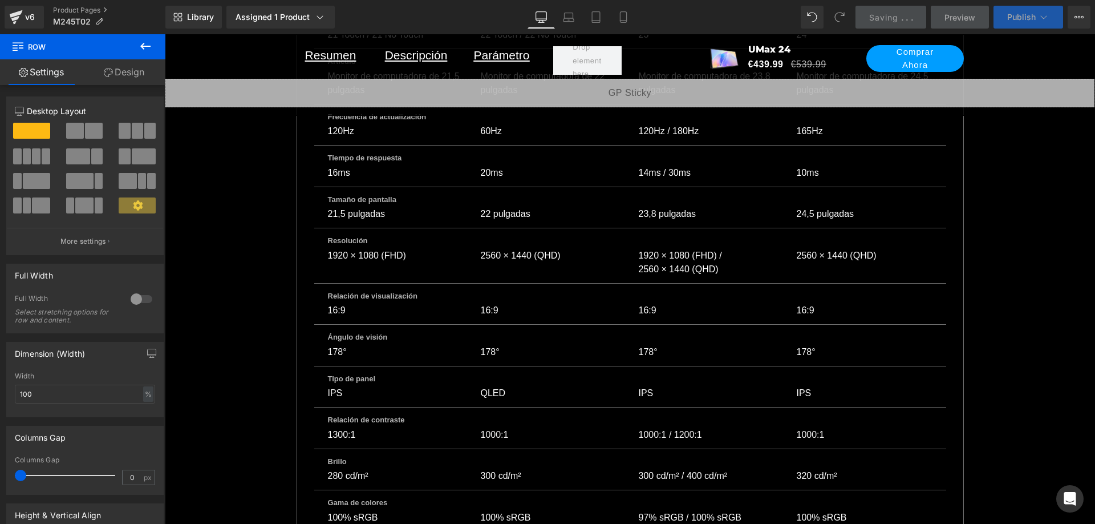
scroll to position [0, 1198]
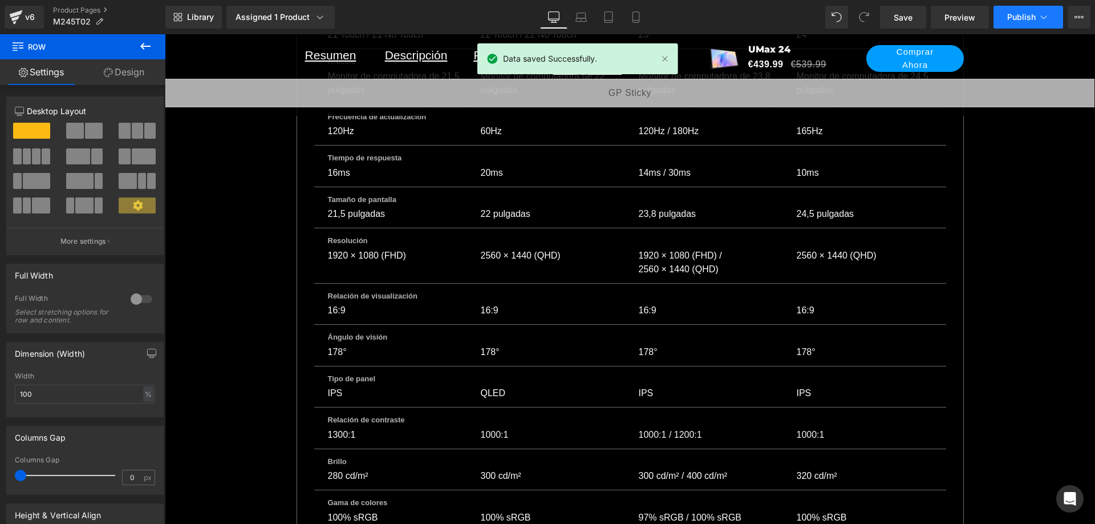
click at [1018, 15] on span "Publish" at bounding box center [1022, 17] width 29 height 9
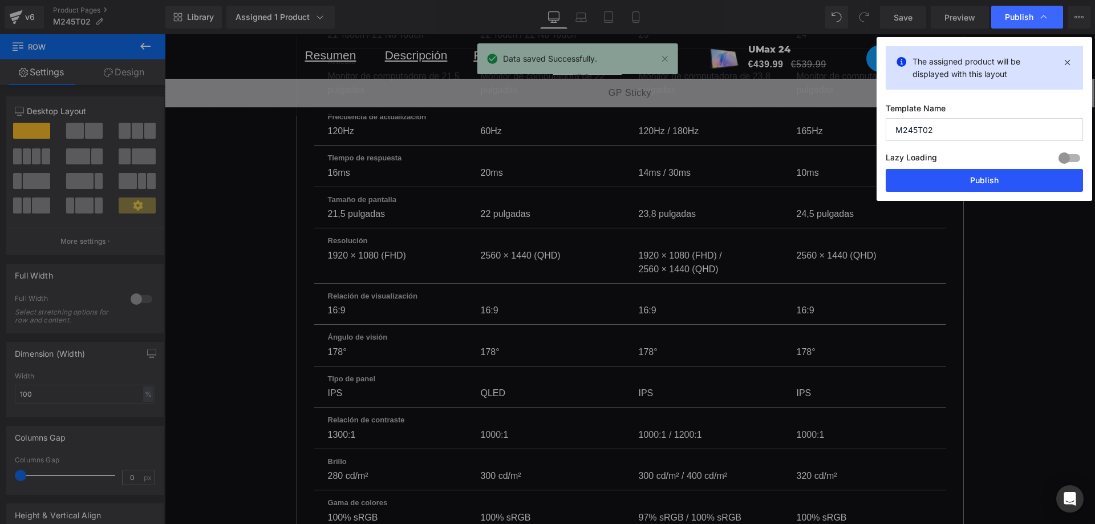
click at [997, 176] on button "Publish" at bounding box center [984, 180] width 197 height 23
